Goal: Task Accomplishment & Management: Manage account settings

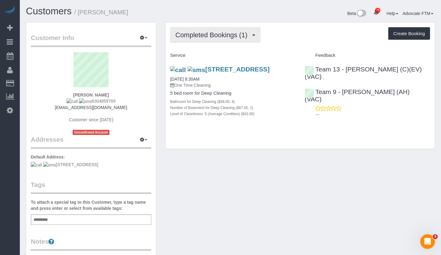
click at [219, 34] on span "Completed Bookings (1)" at bounding box center [212, 35] width 75 height 8
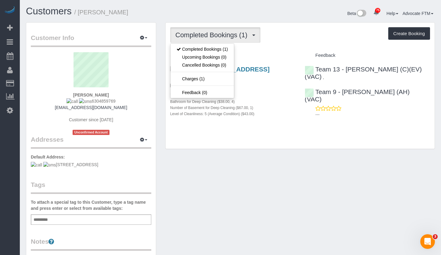
click at [284, 34] on div "Completed Bookings (1) Completed Bookings (1) Upcoming Bookings (0) Cancelled B…" at bounding box center [300, 35] width 260 height 16
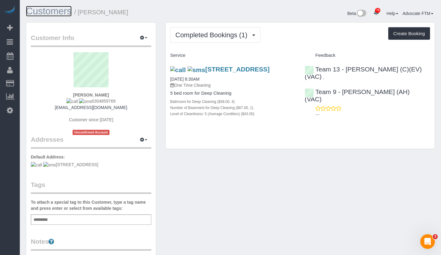
click at [40, 11] on link "Customers" at bounding box center [49, 11] width 46 height 11
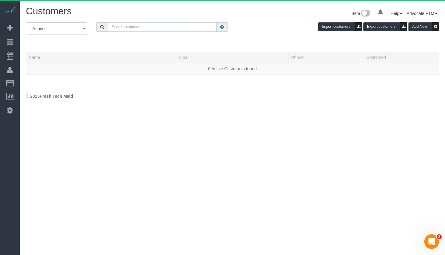
click at [136, 31] on input "text" at bounding box center [162, 26] width 109 height 9
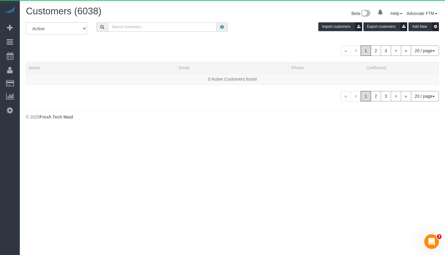
paste input "[PERSON_NAME]"
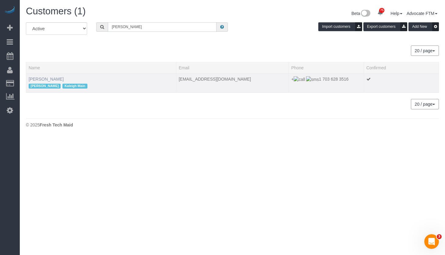
type input "[PERSON_NAME]"
click at [47, 80] on link "[PERSON_NAME]" at bounding box center [46, 79] width 35 height 5
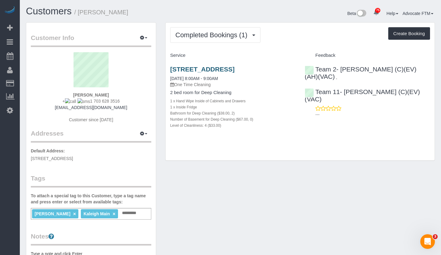
drag, startPoint x: 235, startPoint y: 78, endPoint x: 208, endPoint y: 77, distance: 27.1
click at [208, 73] on h3 "[STREET_ADDRESS]" at bounding box center [232, 69] width 125 height 7
copy link "60614"
click at [55, 7] on link "Customers" at bounding box center [49, 11] width 46 height 11
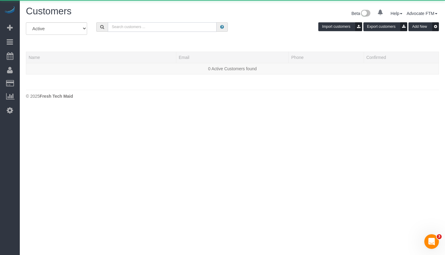
click at [133, 22] on input "text" at bounding box center [162, 26] width 109 height 9
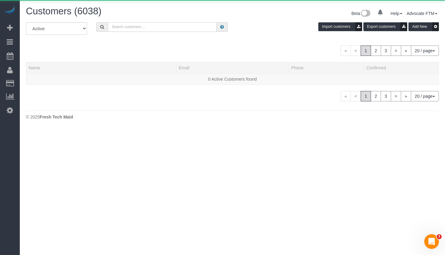
paste input "[PERSON_NAME]"
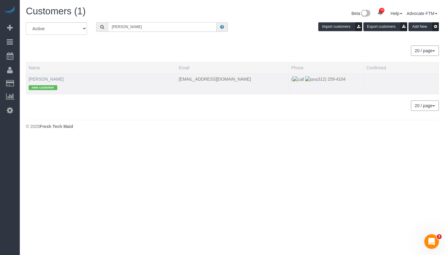
type input "[PERSON_NAME]"
click at [45, 78] on link "[PERSON_NAME]" at bounding box center [46, 79] width 35 height 5
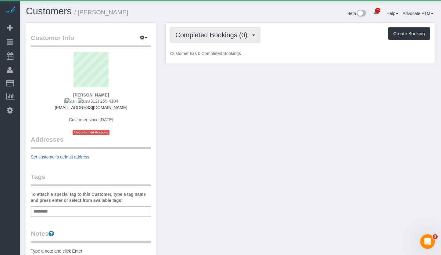
click at [231, 36] on span "Completed Bookings (0)" at bounding box center [212, 35] width 75 height 8
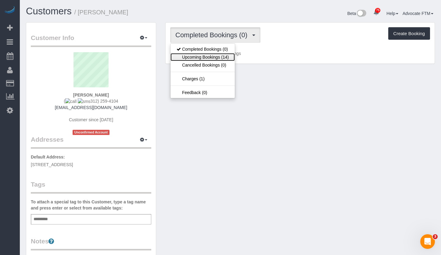
click at [213, 57] on link "Upcoming Bookings (14)" at bounding box center [202, 57] width 64 height 8
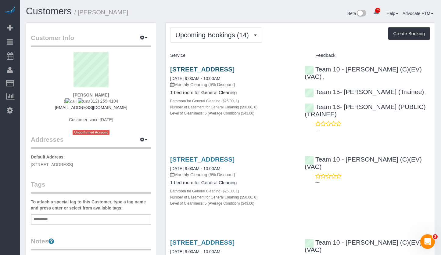
drag, startPoint x: 198, startPoint y: 76, endPoint x: 170, endPoint y: 79, distance: 27.3
click at [170, 73] on h3 "[STREET_ADDRESS]" at bounding box center [232, 69] width 125 height 7
copy link "60605"
click at [58, 11] on link "Customers" at bounding box center [49, 11] width 46 height 11
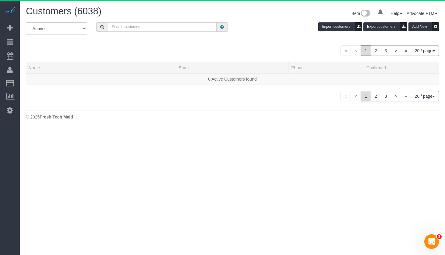
click at [160, 29] on input "text" at bounding box center [162, 26] width 109 height 9
paste input "[PERSON_NAME]"
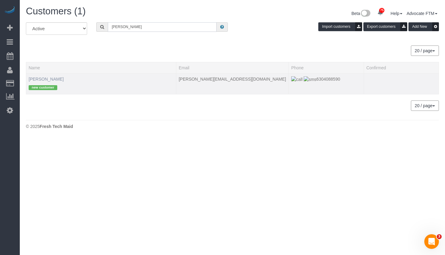
type input "[PERSON_NAME]"
click at [41, 80] on link "[PERSON_NAME]" at bounding box center [46, 79] width 35 height 5
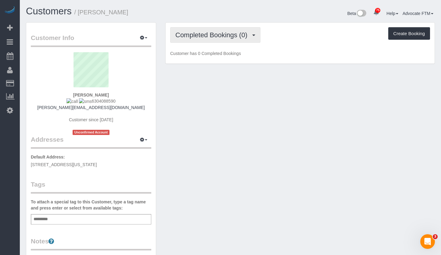
click at [211, 42] on button "Completed Bookings (0)" at bounding box center [215, 35] width 90 height 16
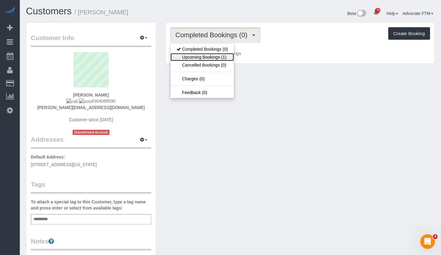
click at [217, 59] on link "Upcoming Bookings (1)" at bounding box center [201, 57] width 63 height 8
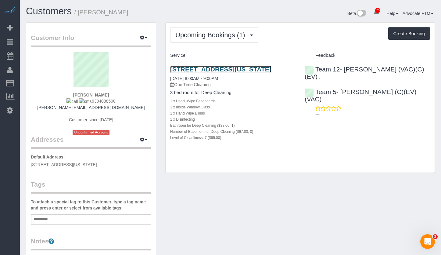
click at [219, 66] on link "[STREET_ADDRESS][US_STATE]" at bounding box center [220, 69] width 101 height 7
click at [55, 13] on link "Customers" at bounding box center [49, 11] width 46 height 11
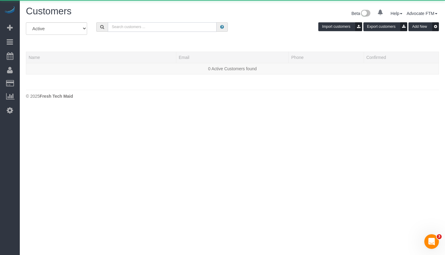
click at [137, 27] on input "text" at bounding box center [162, 26] width 109 height 9
paste input "[PERSON_NAME]"
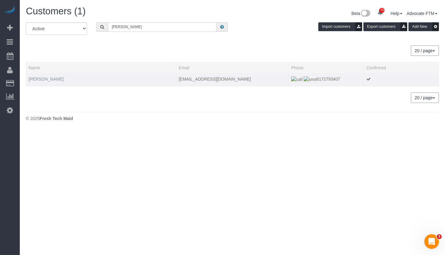
type input "[PERSON_NAME]"
click at [46, 77] on link "[PERSON_NAME]" at bounding box center [46, 79] width 35 height 5
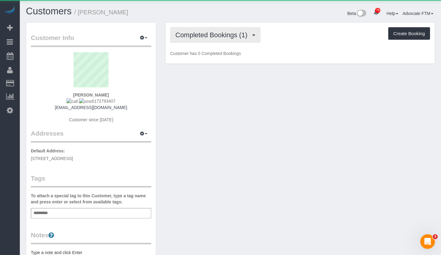
click at [183, 36] on span "Completed Bookings (1)" at bounding box center [212, 35] width 75 height 8
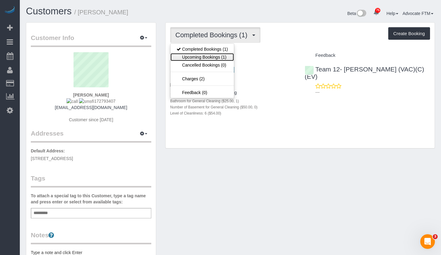
click at [217, 57] on link "Upcoming Bookings (1)" at bounding box center [201, 57] width 63 height 8
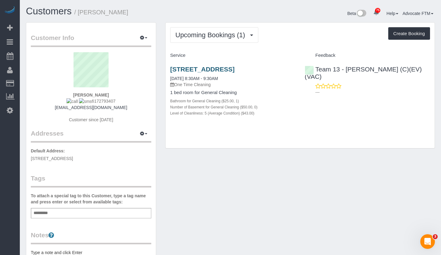
drag, startPoint x: 201, startPoint y: 77, endPoint x: 179, endPoint y: 78, distance: 21.7
click at [179, 73] on h3 "[STREET_ADDRESS]" at bounding box center [232, 69] width 125 height 7
copy link "60647"
click at [36, 8] on link "Customers" at bounding box center [49, 11] width 46 height 11
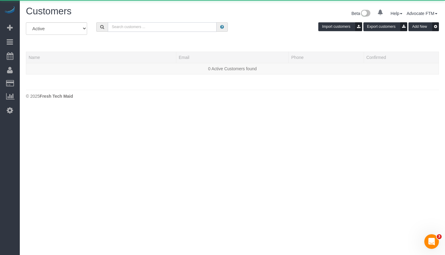
drag, startPoint x: 150, startPoint y: 24, endPoint x: 152, endPoint y: 27, distance: 3.6
click at [150, 24] on input "text" at bounding box center [162, 26] width 109 height 9
paste input "[PERSON_NAME]"
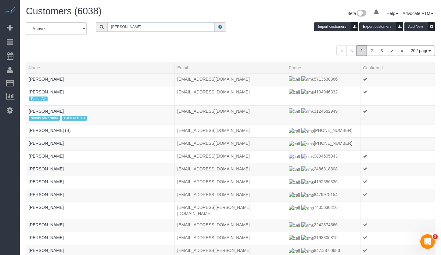
type input "[PERSON_NAME]"
drag, startPoint x: 140, startPoint y: 28, endPoint x: 93, endPoint y: 25, distance: 47.1
click at [92, 27] on div "[PERSON_NAME]" at bounding box center [160, 26] width 139 height 9
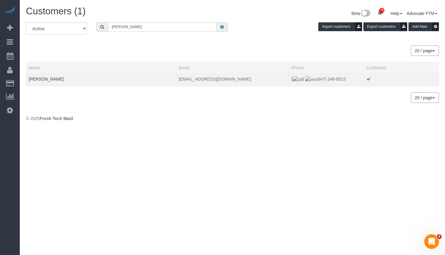
drag, startPoint x: 338, startPoint y: 80, endPoint x: 310, endPoint y: 83, distance: 27.9
click at [309, 83] on td "[PHONE_NUMBER]" at bounding box center [326, 79] width 75 height 13
copy span "847) 346-8513"
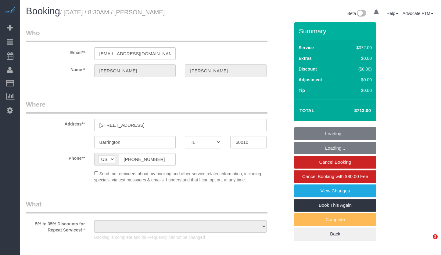
select select "IL"
select select "number:1"
select select "number:58"
select select "number:139"
select select "number:104"
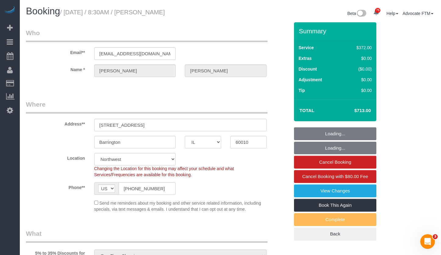
select select "object:1263"
select select "513"
select select "4"
select select "1"
select select "5"
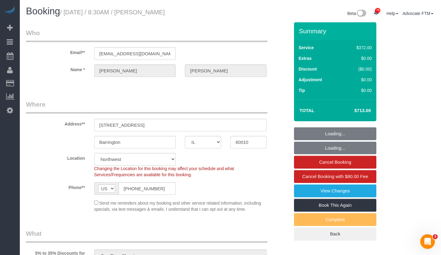
select select "spot1"
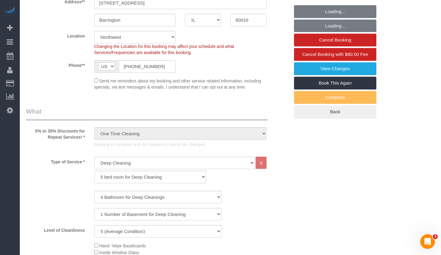
select select "4"
select select "1"
select select "5"
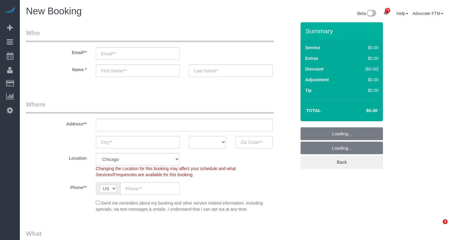
select select "512"
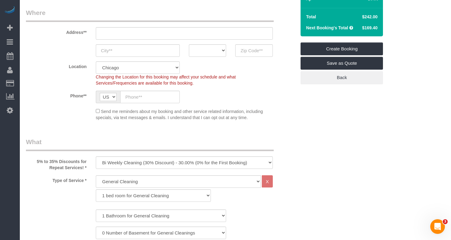
scroll to position [152, 0]
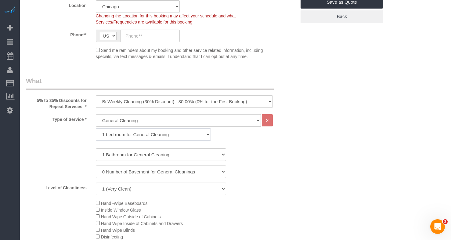
click at [139, 130] on select "1 bed room for General Cleaning 2 bed room for General Cleaning 3 bed room for …" at bounding box center [153, 134] width 115 height 13
click at [131, 137] on select "1 bed room for General Cleaning 2 bed room for General Cleaning 3 bed room for …" at bounding box center [153, 134] width 115 height 13
select select "290"
click at [96, 128] on select "1 bed room for General Cleaning 2 bed room for General Cleaning 3 bed room for …" at bounding box center [153, 134] width 115 height 13
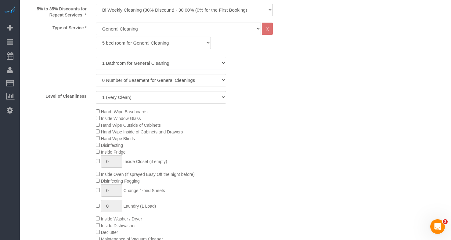
click at [128, 60] on select "1 Bathroom for General Cleaning 2 Bathroom for General Cleanings 3 Bathroom for…" at bounding box center [161, 63] width 131 height 13
click at [96, 57] on select "1 Bathroom for General Cleaning 2 Bathroom for General Cleanings 3 Bathroom for…" at bounding box center [161, 63] width 131 height 13
click at [122, 71] on div "1 Bathroom for General Cleaning 2 Bathroom for General Cleanings 3 Bathroom for…" at bounding box center [161, 80] width 270 height 47
click at [121, 65] on select "1 Bathroom for General Cleaning 2 Bathroom for General Cleanings 3 Bathroom for…" at bounding box center [161, 63] width 131 height 13
click at [96, 57] on select "1 Bathroom for General Cleaning 2 Bathroom for General Cleanings 3 Bathroom for…" at bounding box center [161, 63] width 131 height 13
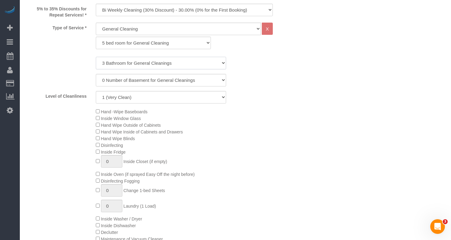
drag, startPoint x: 125, startPoint y: 63, endPoint x: 124, endPoint y: 67, distance: 3.7
click at [125, 63] on select "1 Bathroom for General Cleaning 2 Bathroom for General Cleanings 3 Bathroom for…" at bounding box center [161, 63] width 131 height 13
select select "4"
click at [96, 57] on select "1 Bathroom for General Cleaning 2 Bathroom for General Cleanings 3 Bathroom for…" at bounding box center [161, 63] width 131 height 13
click at [126, 84] on select "0 Number of Basement for General Cleanings 1 Number of Basement for General Cle…" at bounding box center [161, 80] width 131 height 13
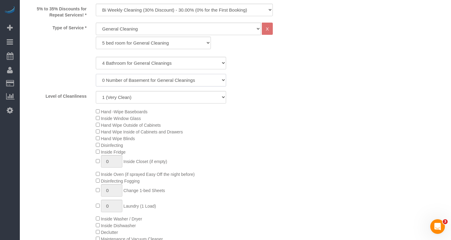
select select "1"
click at [96, 74] on select "0 Number of Basement for General Cleanings 1 Number of Basement for General Cle…" at bounding box center [161, 80] width 131 height 13
click at [124, 97] on select "1 (Very Clean) 2 3 4 5 (Average Condition) 6 7 8 9 10 (Extremely Dirty)" at bounding box center [161, 97] width 131 height 13
click at [96, 91] on select "1 (Very Clean) 2 3 4 5 (Average Condition) 6 7 8 9 10 (Extremely Dirty)" at bounding box center [161, 97] width 131 height 13
click at [131, 105] on div "Type of Service * General Cleaning Deep Cleaning Move-in / Move-out Cleaning CO…" at bounding box center [161, 138] width 270 height 231
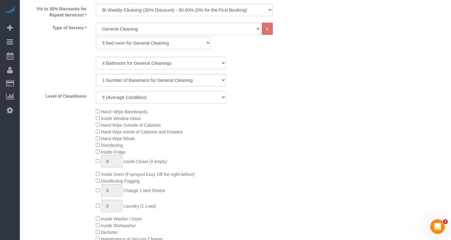
click at [125, 99] on select "1 (Very Clean) 2 3 4 5 (Average Condition) 6 7 8 9 10 (Extremely Dirty)" at bounding box center [161, 97] width 131 height 13
select select "4"
click at [96, 91] on select "1 (Very Clean) 2 3 4 5 (Average Condition) 6 7 8 9 10 (Extremely Dirty)" at bounding box center [161, 97] width 131 height 13
click at [236, 131] on div "Hand -Wipe Baseboards Inside Window Glass Hand Wipe Outside of Cabinets Hand Wi…" at bounding box center [195, 175] width 209 height 134
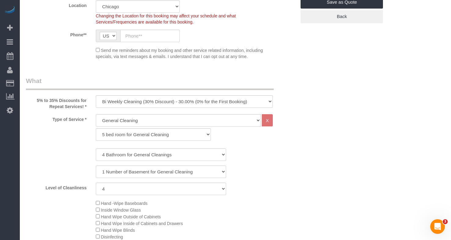
scroll to position [91, 0]
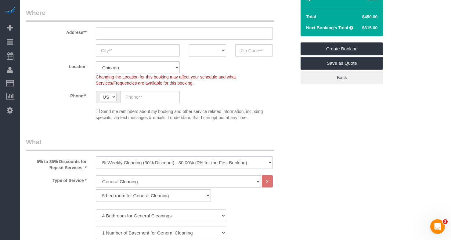
click at [152, 165] on select "One Time Cleaning Weekly Cleaning (35% Discount) - 35.00% (0% for the First Boo…" at bounding box center [184, 162] width 177 height 13
click at [96, 156] on select "One Time Cleaning Weekly Cleaning (35% Discount) - 35.00% (0% for the First Boo…" at bounding box center [184, 162] width 177 height 13
click at [132, 161] on select "One Time Cleaning Weekly Cleaning (35% Discount) - 35.00% (0% for the First Boo…" at bounding box center [184, 162] width 177 height 13
click at [96, 156] on select "One Time Cleaning Weekly Cleaning (35% Discount) - 35.00% (0% for the First Boo…" at bounding box center [184, 162] width 177 height 13
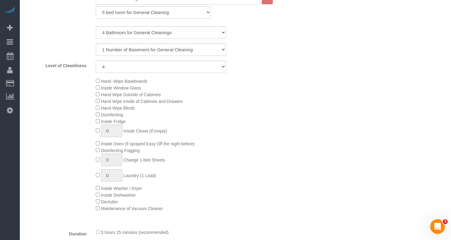
scroll to position [152, 0]
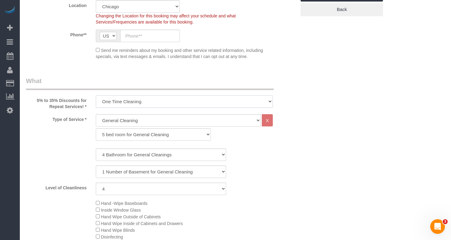
click at [112, 102] on select "One Time Cleaning Weekly Cleaning (35% Discount) - 35.00% (0% for the First Boo…" at bounding box center [184, 101] width 177 height 13
click at [120, 102] on select "One Time Cleaning Weekly Cleaning (35% Discount) - 35.00% (0% for the First Boo…" at bounding box center [184, 101] width 177 height 13
select select "object:1300"
click at [96, 95] on select "One Time Cleaning Weekly Cleaning (35% Discount) - 35.00% (0% for the First Boo…" at bounding box center [184, 101] width 177 height 13
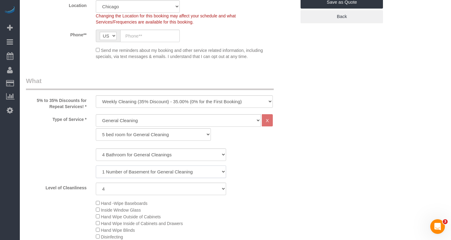
click at [128, 171] on select "0 Number of Basement for General Cleanings 1 Number of Basement for General Cle…" at bounding box center [161, 171] width 131 height 13
select select "0"
click at [96, 165] on select "0 Number of Basement for General Cleanings 1 Number of Basement for General Cle…" at bounding box center [161, 171] width 131 height 13
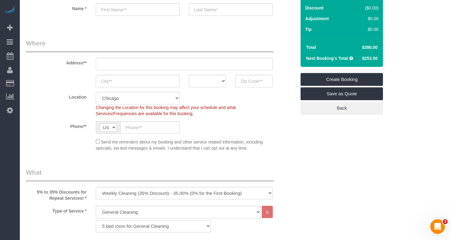
scroll to position [183, 0]
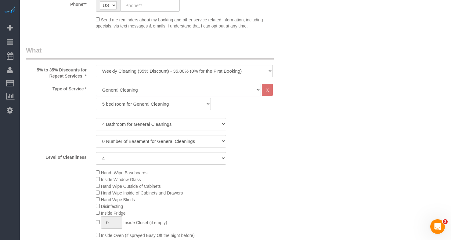
click at [138, 89] on select "General Cleaning Deep Cleaning Move-in / Move-out Cleaning COUNTS Cleaning" at bounding box center [178, 90] width 165 height 13
click at [135, 67] on select "One Time Cleaning Weekly Cleaning (35% Discount) - 35.00% (0% for the First Boo…" at bounding box center [184, 71] width 177 height 13
click at [96, 65] on select "One Time Cleaning Weekly Cleaning (35% Discount) - 35.00% (0% for the First Boo…" at bounding box center [184, 71] width 177 height 13
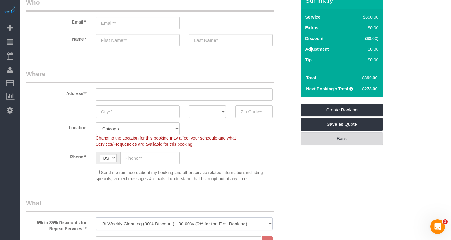
scroll to position [0, 0]
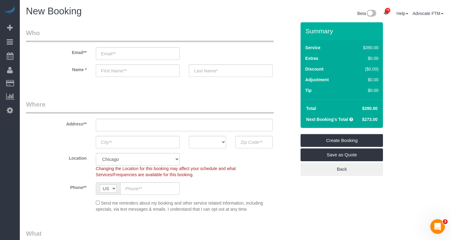
drag, startPoint x: 361, startPoint y: 118, endPoint x: 370, endPoint y: 118, distance: 9.5
click at [370, 118] on td "$273.00" at bounding box center [369, 119] width 22 height 11
copy span "$273"
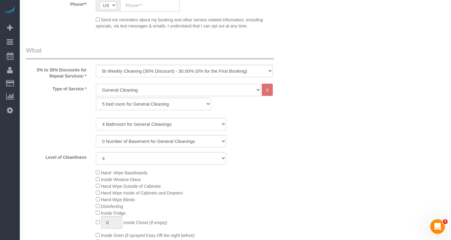
drag, startPoint x: 133, startPoint y: 90, endPoint x: 133, endPoint y: 93, distance: 3.4
click at [133, 90] on select "General Cleaning Deep Cleaning Move-in / Move-out Cleaning COUNTS Cleaning" at bounding box center [178, 90] width 165 height 13
click at [142, 66] on select "One Time Cleaning Weekly Cleaning (35% Discount) - 35.00% (0% for the First Boo…" at bounding box center [184, 71] width 177 height 13
select select "object:1301"
click at [96, 65] on select "One Time Cleaning Weekly Cleaning (35% Discount) - 35.00% (0% for the First Boo…" at bounding box center [184, 71] width 177 height 13
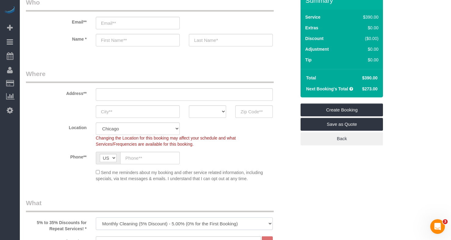
scroll to position [0, 0]
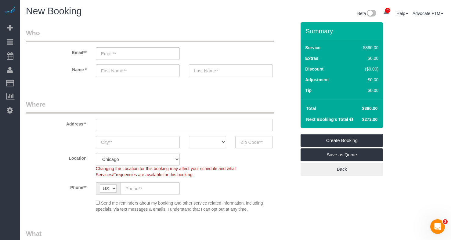
click at [356, 114] on td "Next Booking's Total" at bounding box center [330, 119] width 55 height 11
drag, startPoint x: 363, startPoint y: 119, endPoint x: 383, endPoint y: 120, distance: 20.1
click at [383, 120] on div "Summary Service $390.00 Extras $0.00 Discount ($0.00) Adjustment $0.00 Tip $0.00" at bounding box center [348, 104] width 105 height 165
copy table "Total $390.00 Next Booking's Total $"
click at [363, 117] on span "$370.50" at bounding box center [370, 119] width 16 height 5
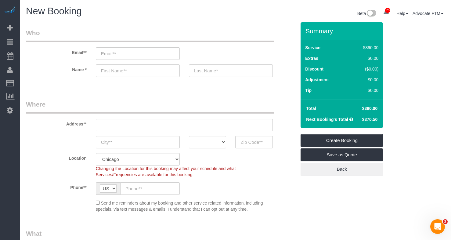
drag, startPoint x: 360, startPoint y: 118, endPoint x: 380, endPoint y: 119, distance: 20.2
click at [380, 119] on div "Total $390.00 Next Booking's Total $370.50" at bounding box center [341, 113] width 82 height 28
copy table "Total $390.00 Next Booking's Total"
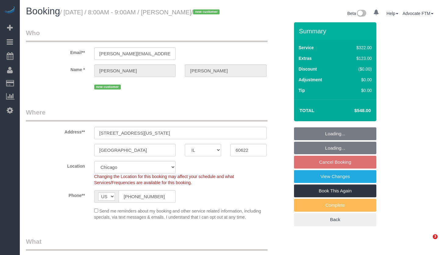
select select "IL"
select select "number:1"
select select "number:63"
select select "number:139"
select select "number:106"
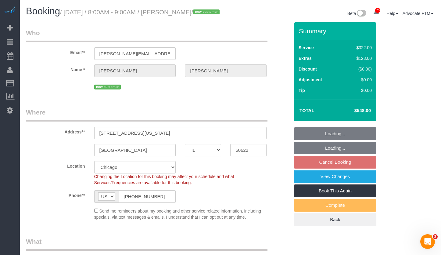
select select "513"
select select "7"
select select "spot1"
select select "object:1281"
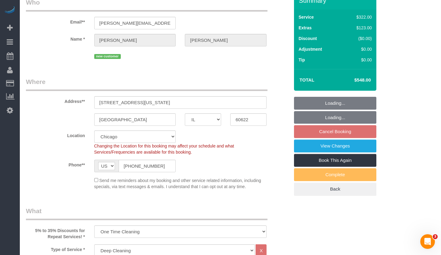
select select "7"
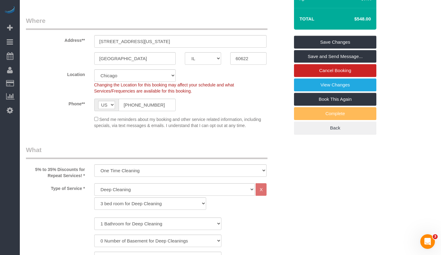
scroll to position [61, 0]
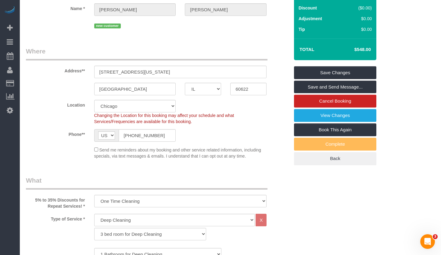
drag, startPoint x: 357, startPoint y: 56, endPoint x: 364, endPoint y: 56, distance: 6.4
click at [364, 52] on h4 "$548.00" at bounding box center [353, 49] width 35 height 5
copy h4 "$548"
